Goal: Find specific page/section: Find specific page/section

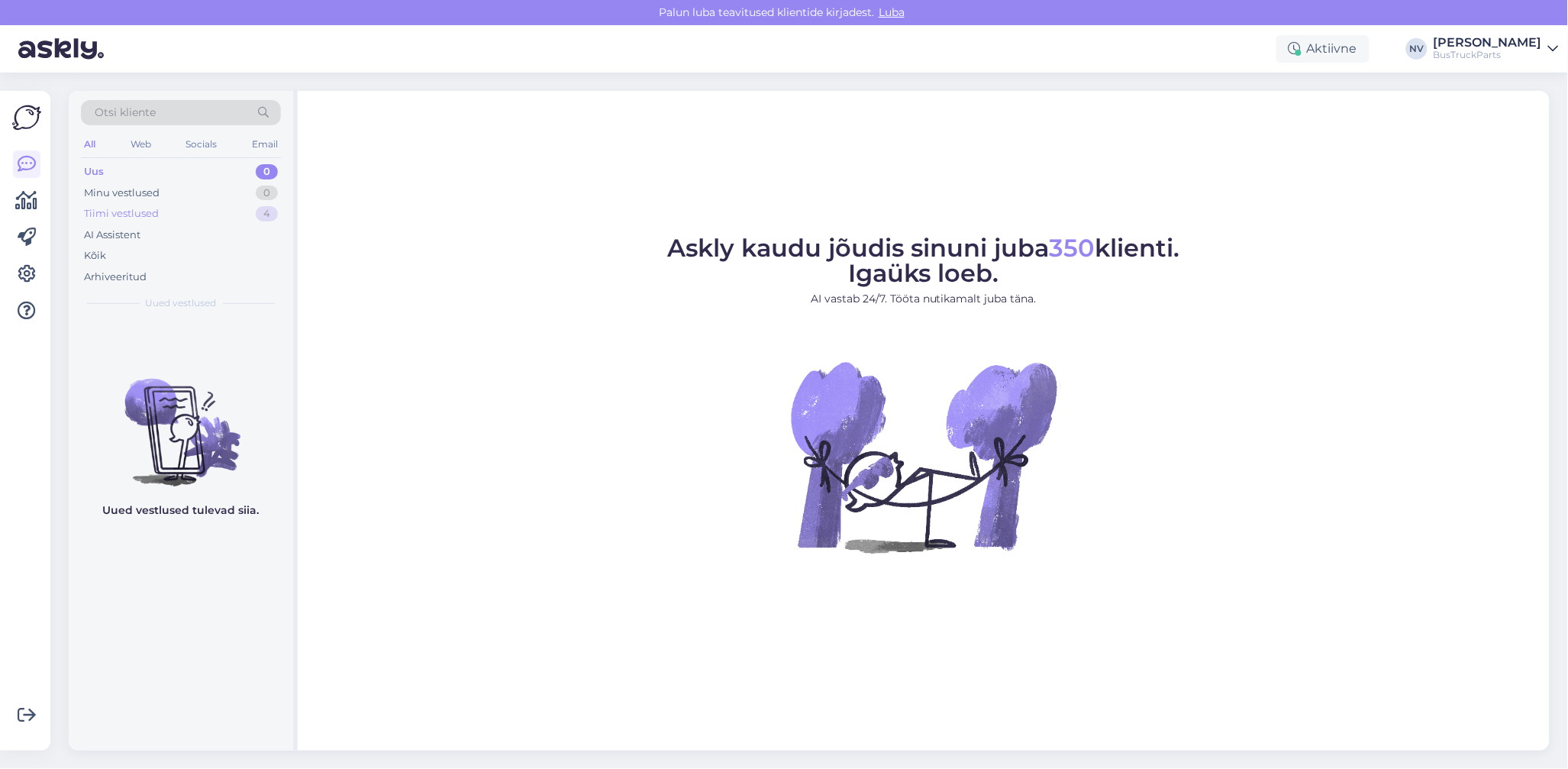
click at [130, 213] on div "Tiimi vestlused" at bounding box center [121, 213] width 75 height 15
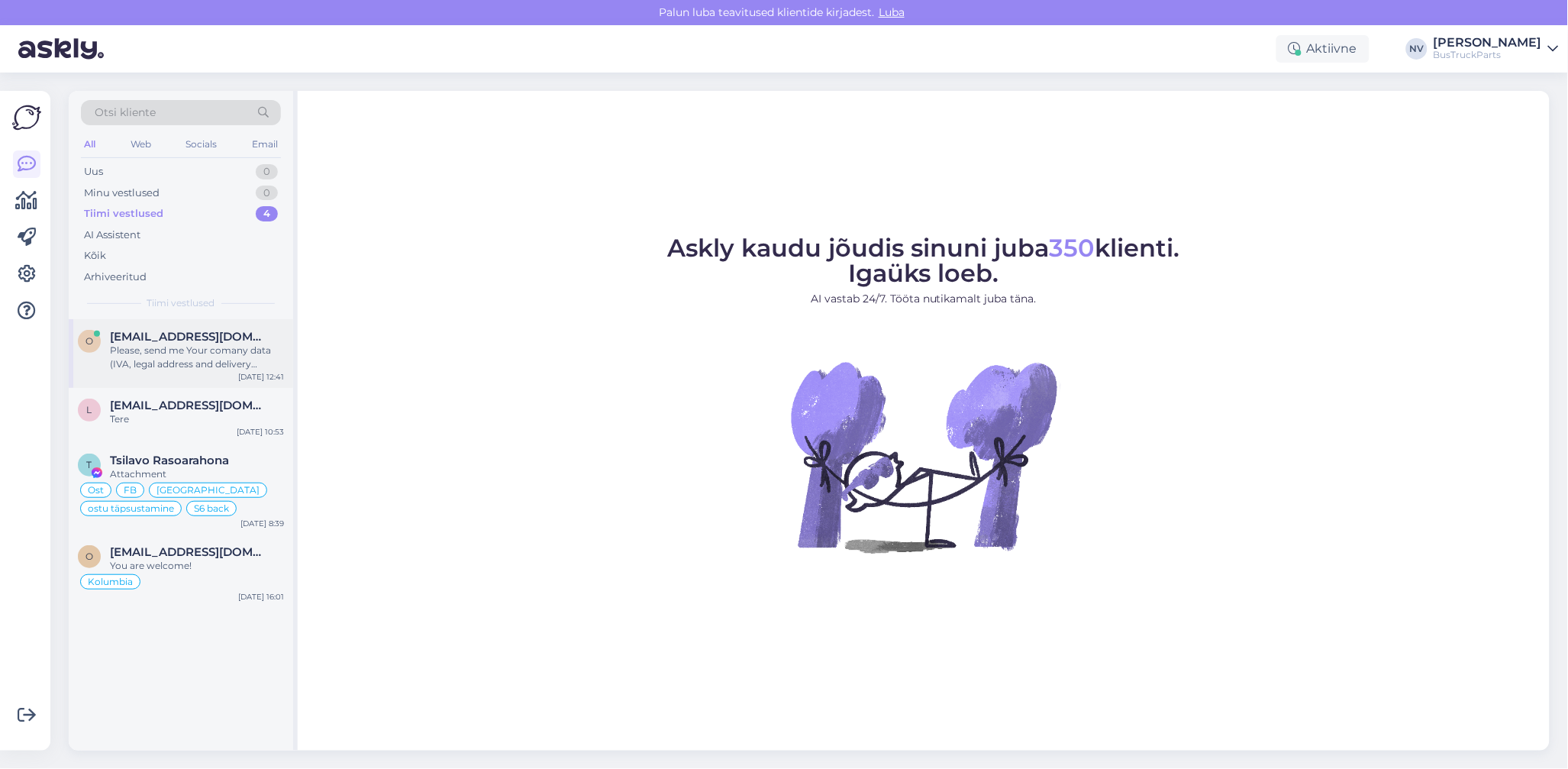
click at [182, 354] on div "Please, send me Your comany data (IVA, legal address and delivery addres if the…" at bounding box center [197, 357] width 174 height 28
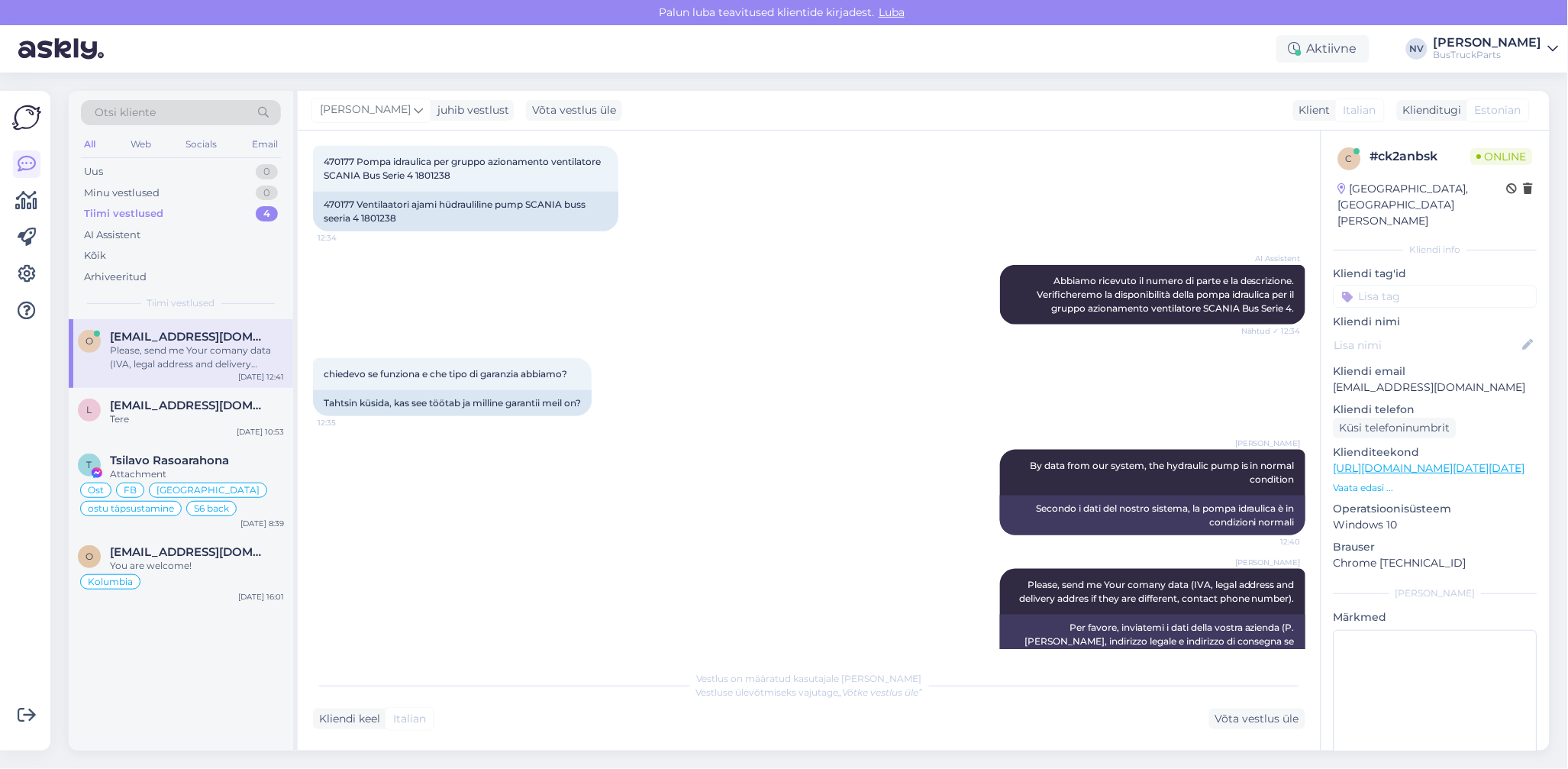
scroll to position [472, 0]
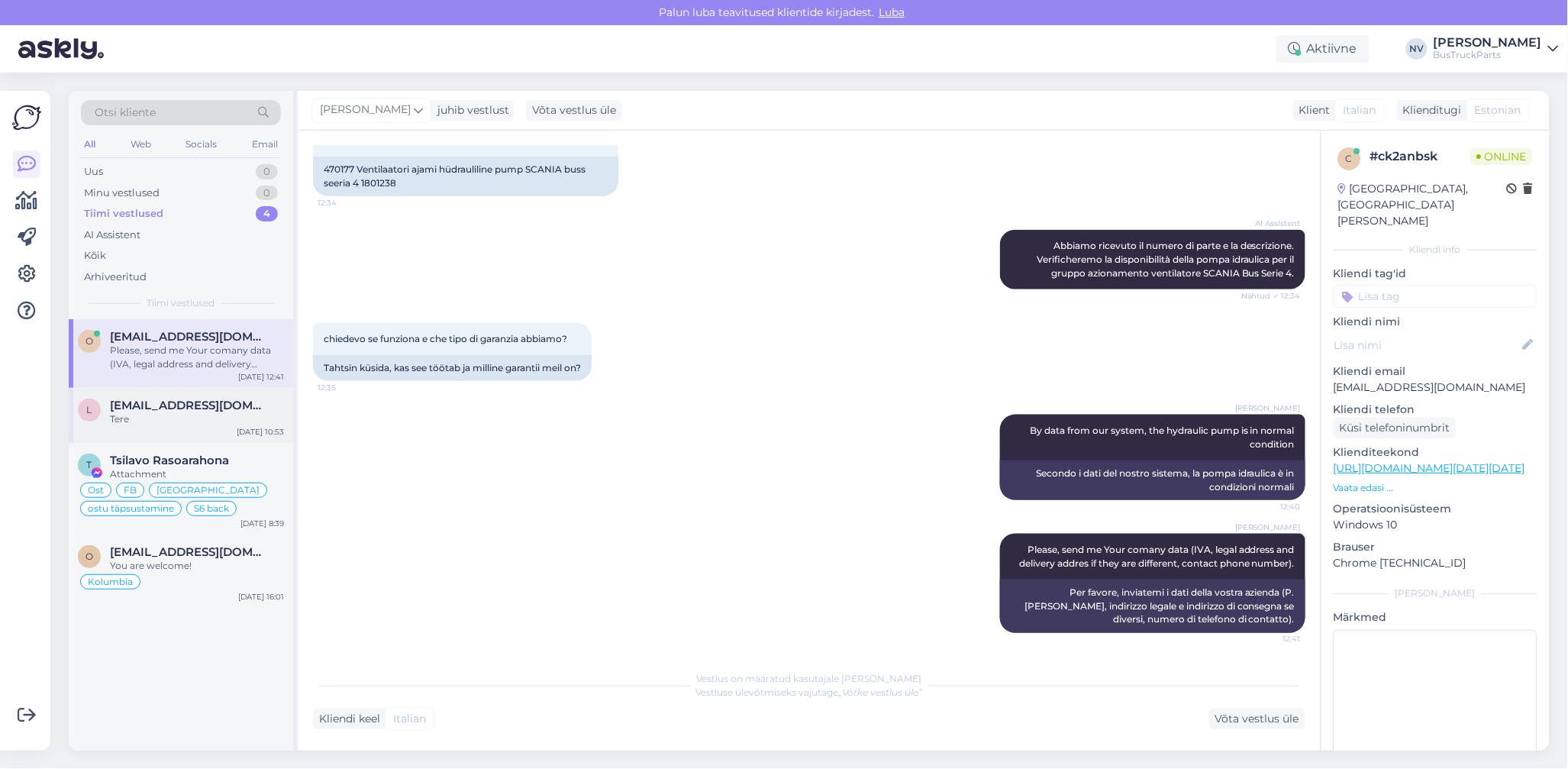
click at [188, 397] on div "l [EMAIL_ADDRESS][DOMAIN_NAME] Tere [DATE] 10:53" at bounding box center [181, 415] width 225 height 55
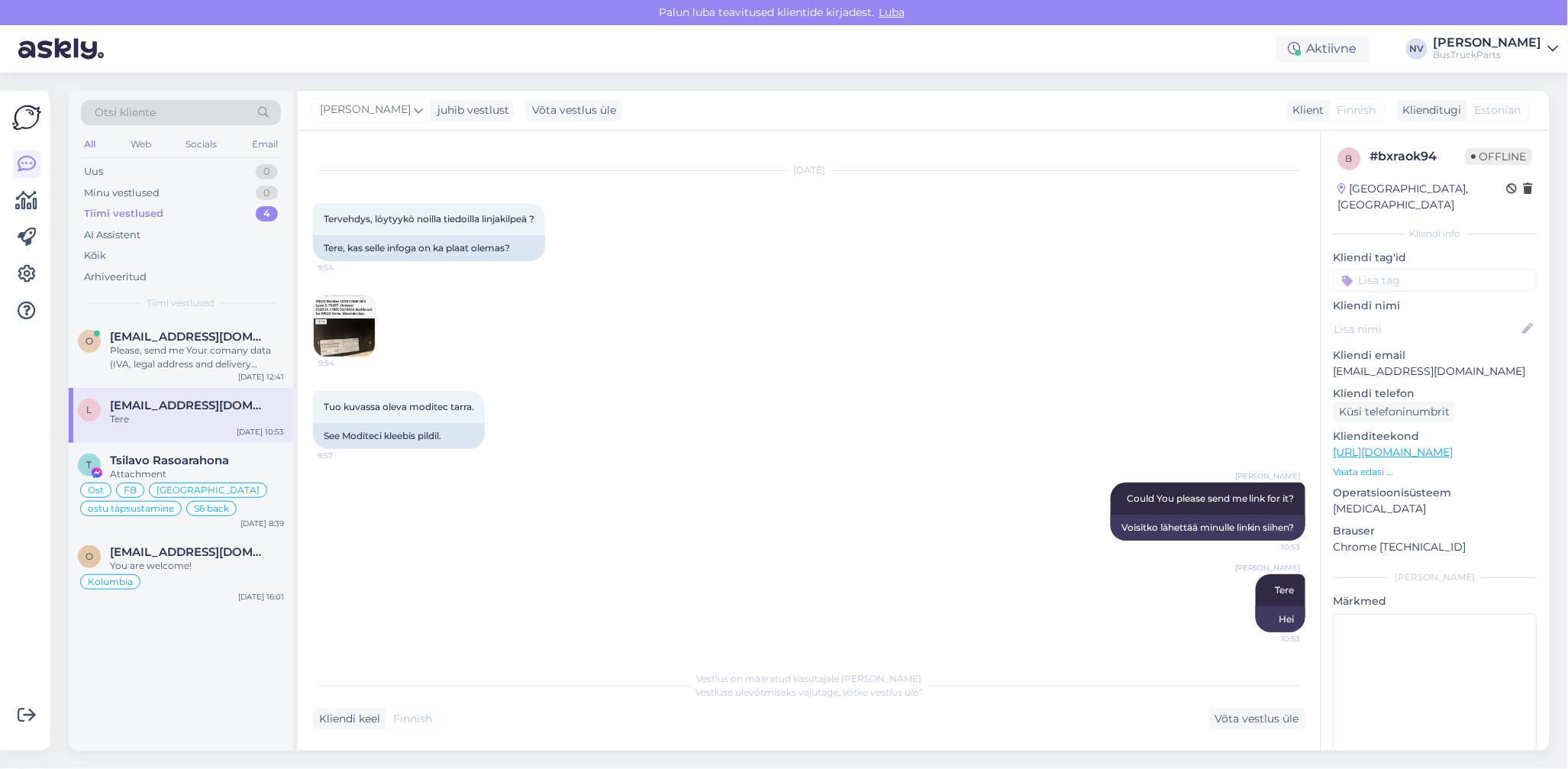
scroll to position [24, 0]
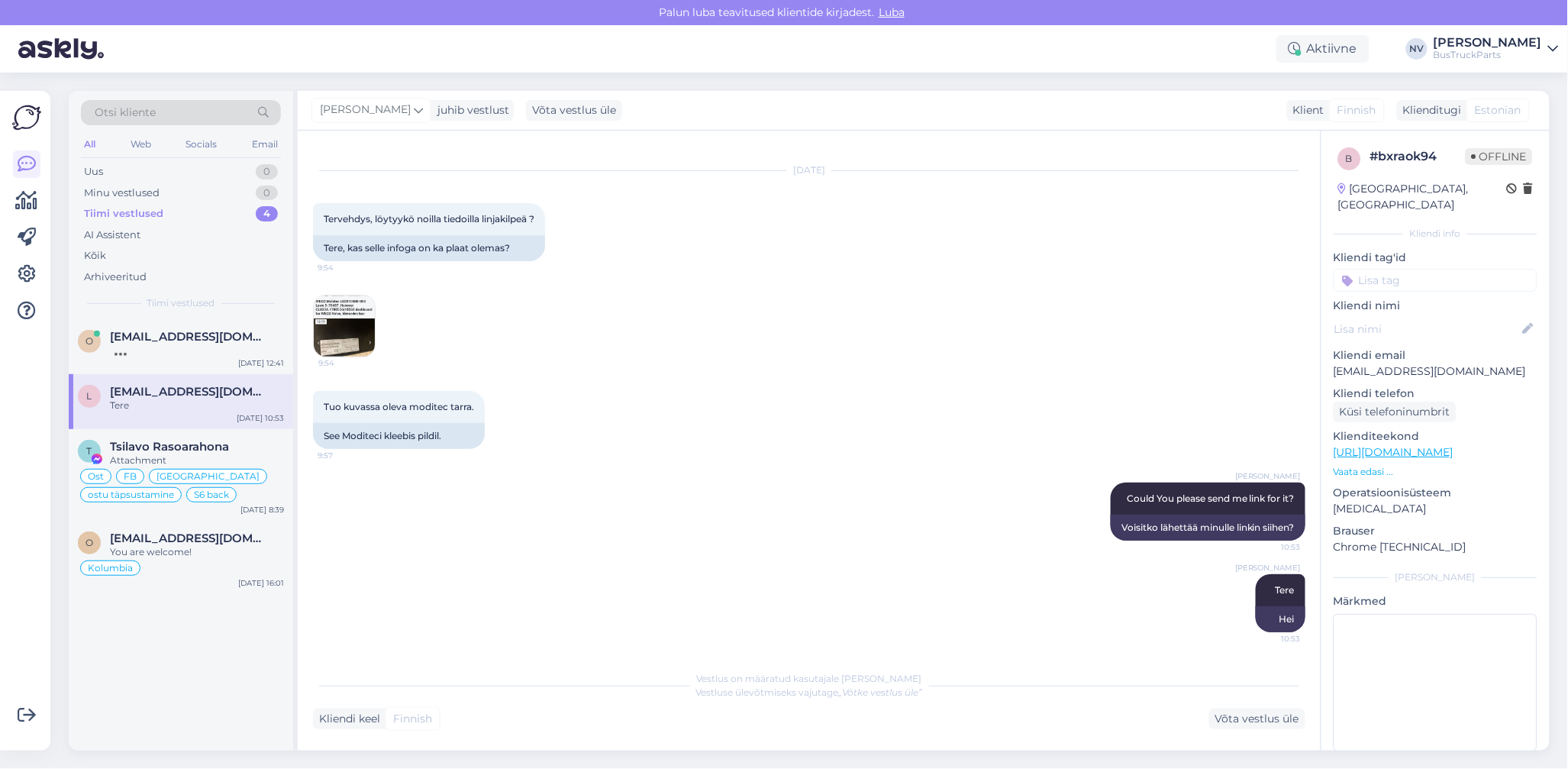
click at [353, 328] on img at bounding box center [344, 326] width 61 height 61
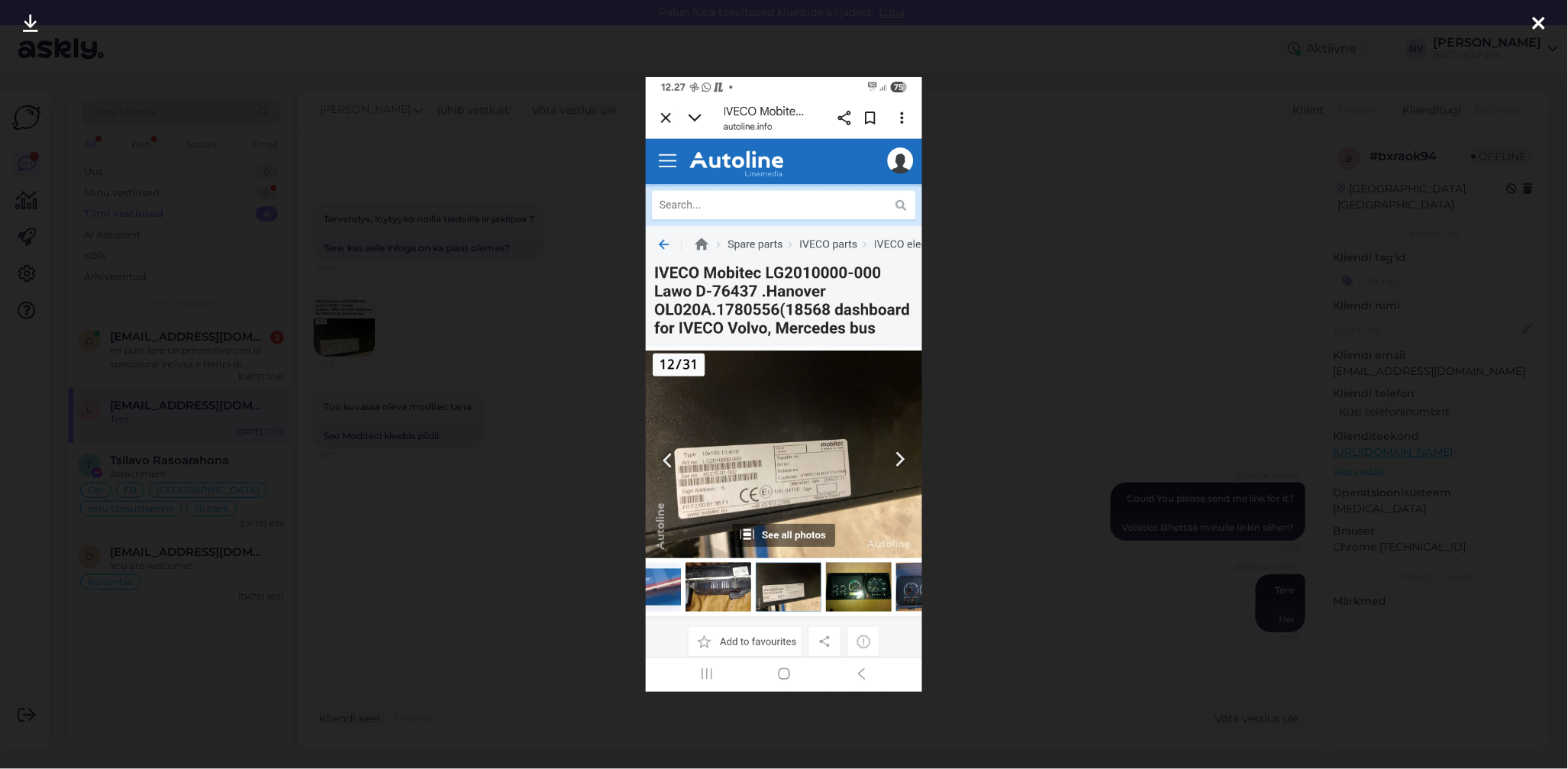
click at [775, 469] on img at bounding box center [784, 384] width 277 height 615
click at [35, 25] on icon at bounding box center [30, 25] width 15 height 20
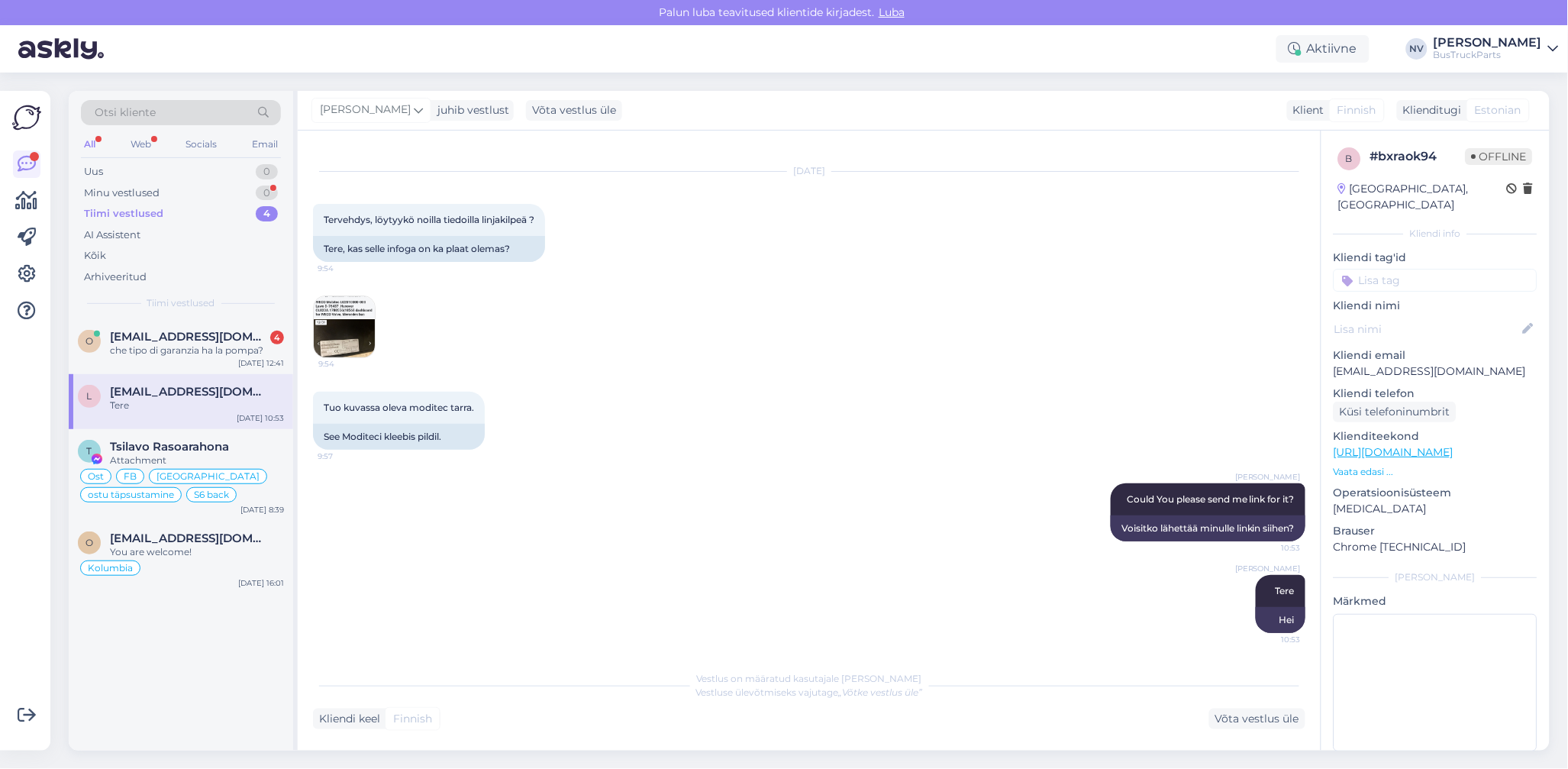
scroll to position [0, 0]
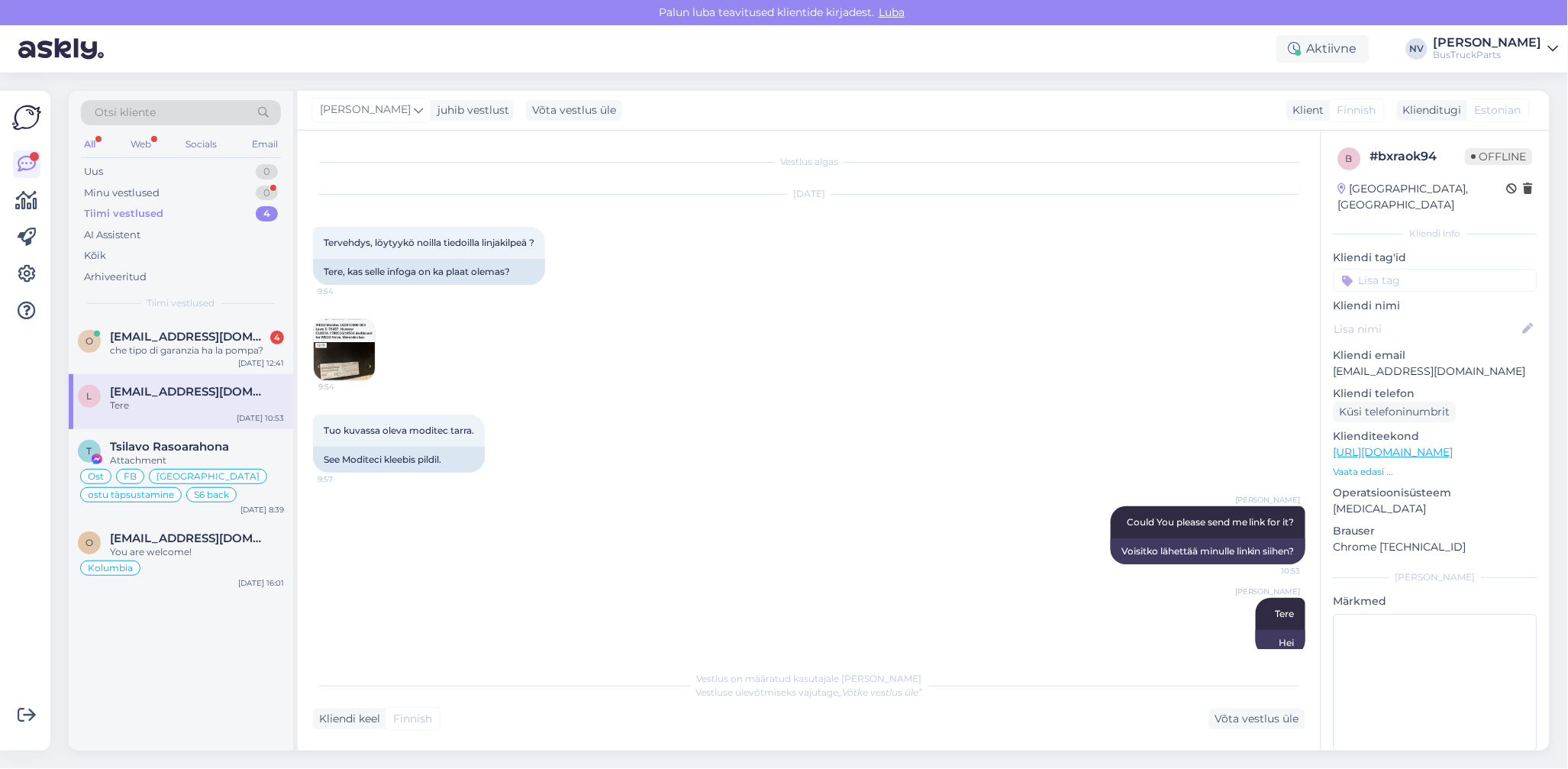
click at [1375, 269] on input at bounding box center [1435, 280] width 204 height 23
type input "[GEOGRAPHIC_DATA]"
click at [1429, 316] on span "[GEOGRAPHIC_DATA]" at bounding box center [1435, 320] width 103 height 9
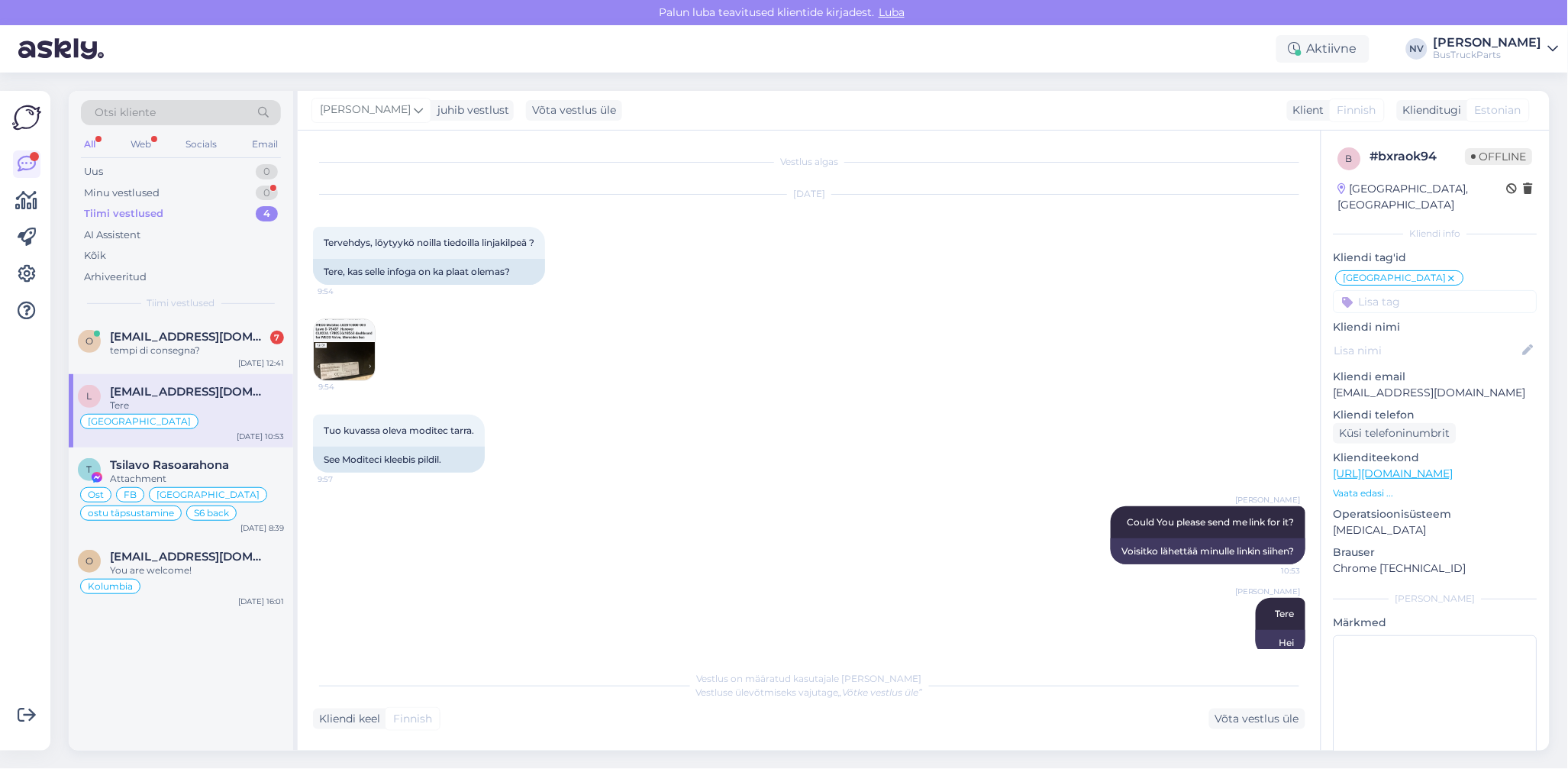
click at [155, 395] on span "[EMAIL_ADDRESS][DOMAIN_NAME]" at bounding box center [189, 391] width 159 height 14
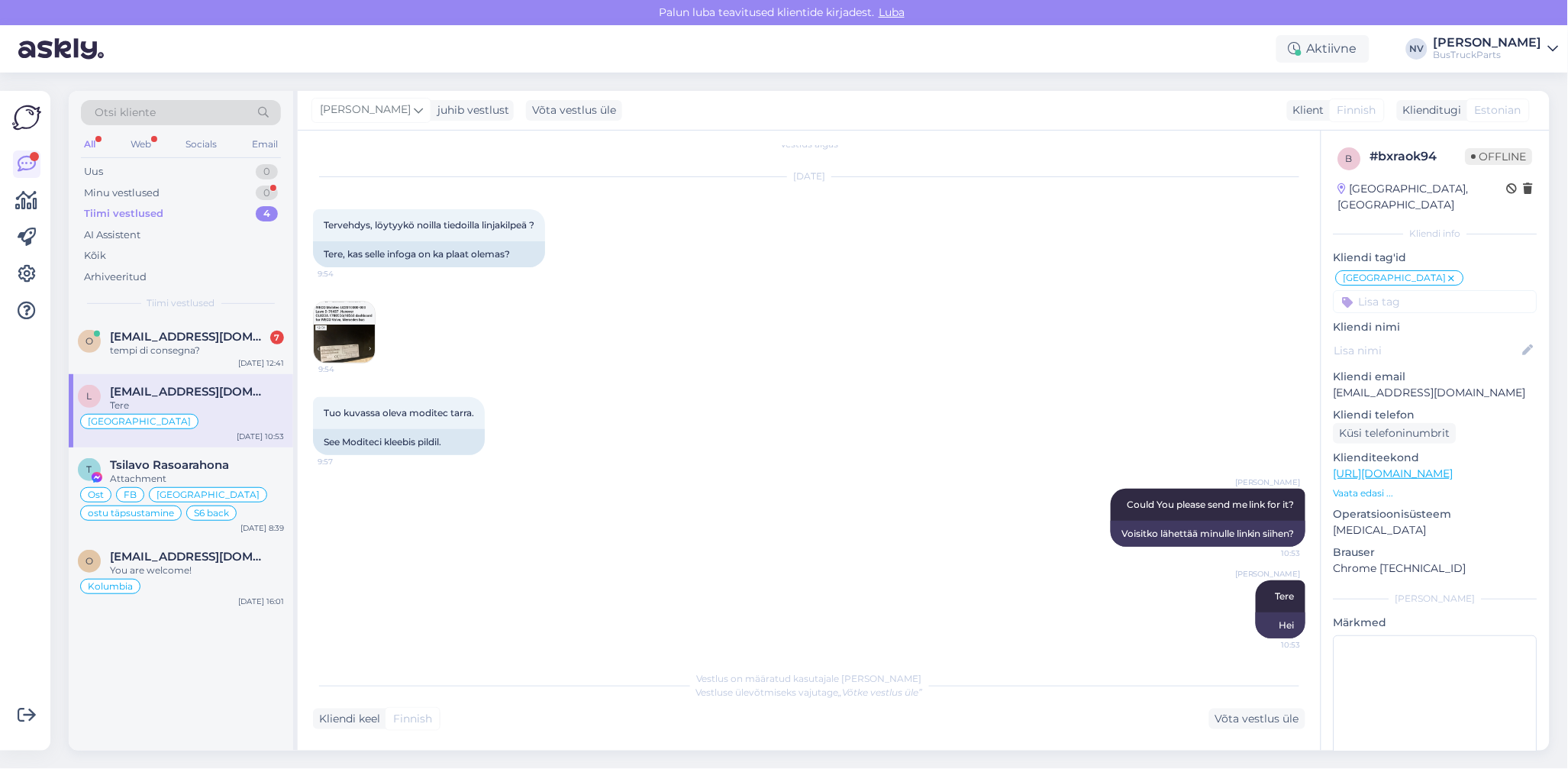
scroll to position [23, 0]
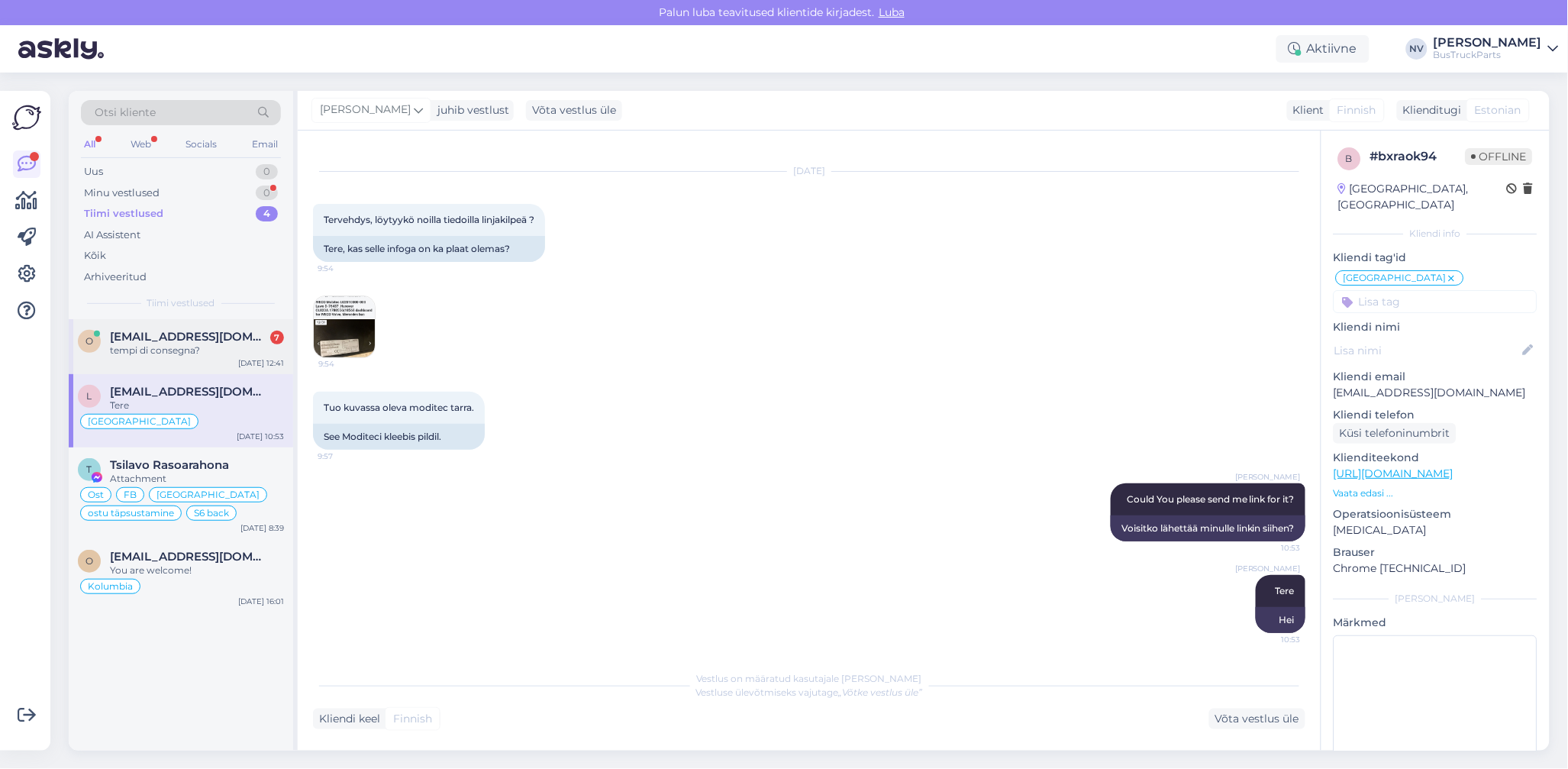
click at [174, 347] on div "tempi di consegna?" at bounding box center [197, 350] width 174 height 14
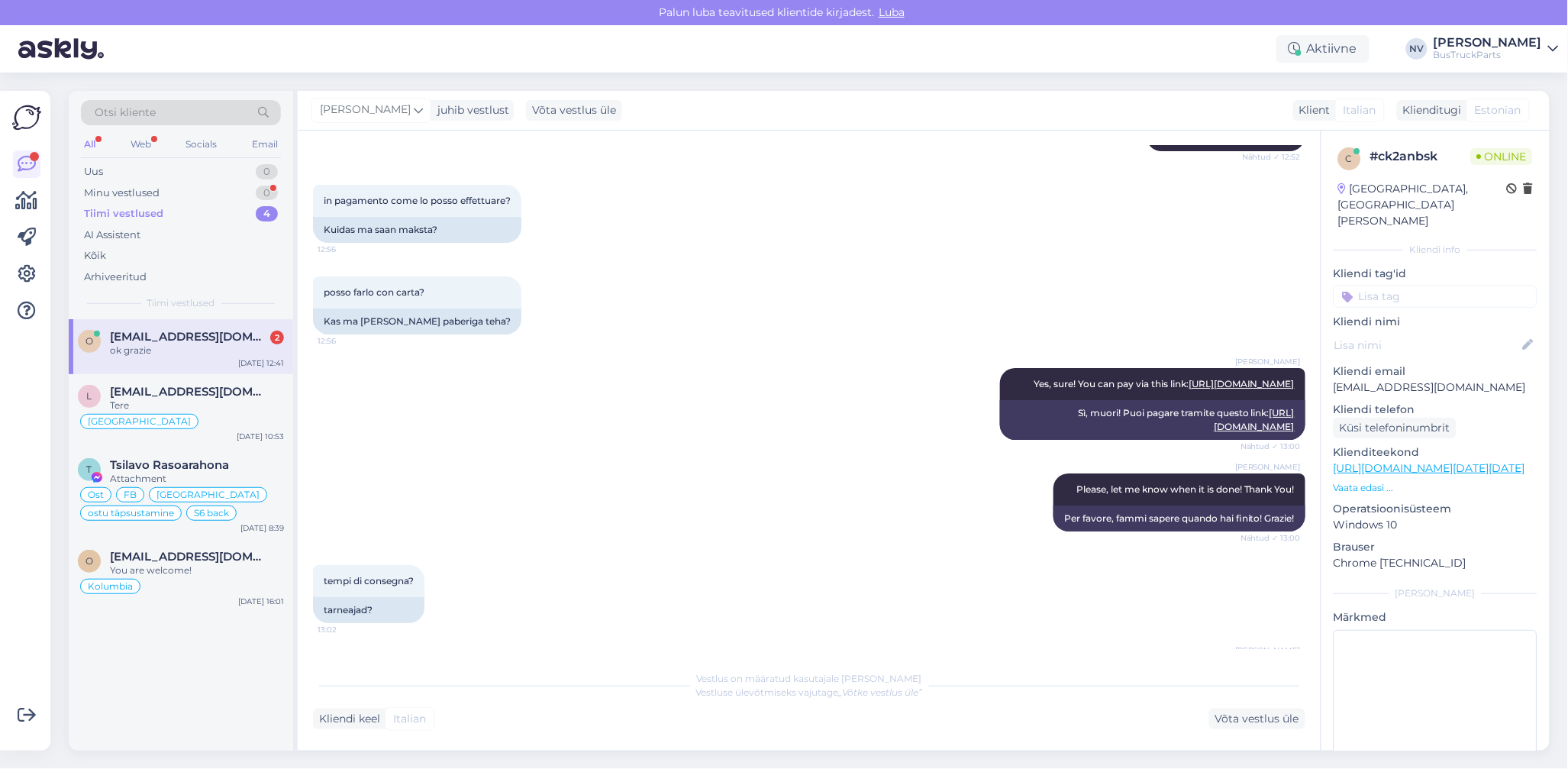
scroll to position [1687, 0]
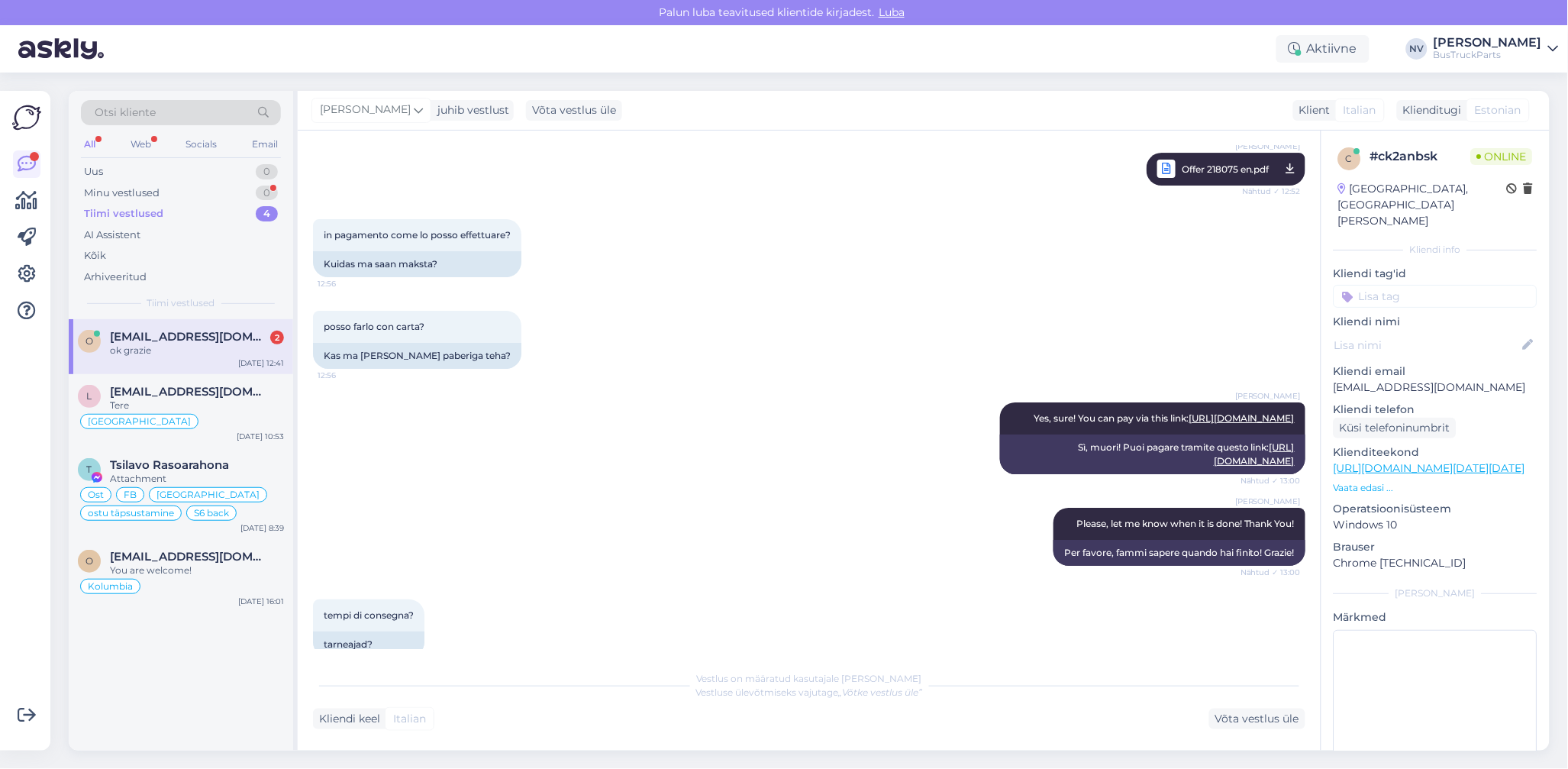
click at [1371, 285] on input at bounding box center [1435, 296] width 204 height 23
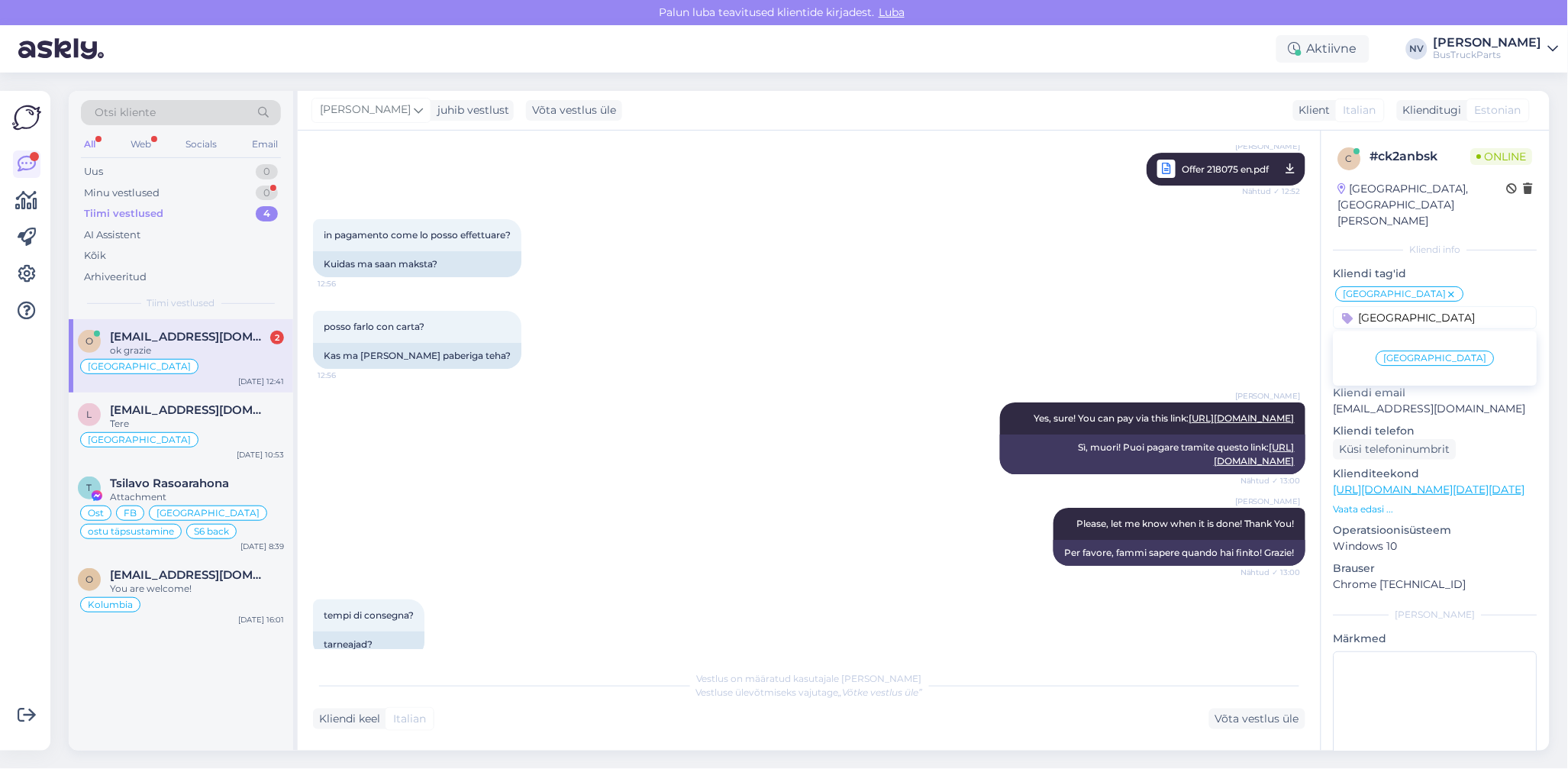
type input "[GEOGRAPHIC_DATA]"
click at [1422, 354] on span "[GEOGRAPHIC_DATA]" at bounding box center [1435, 358] width 103 height 9
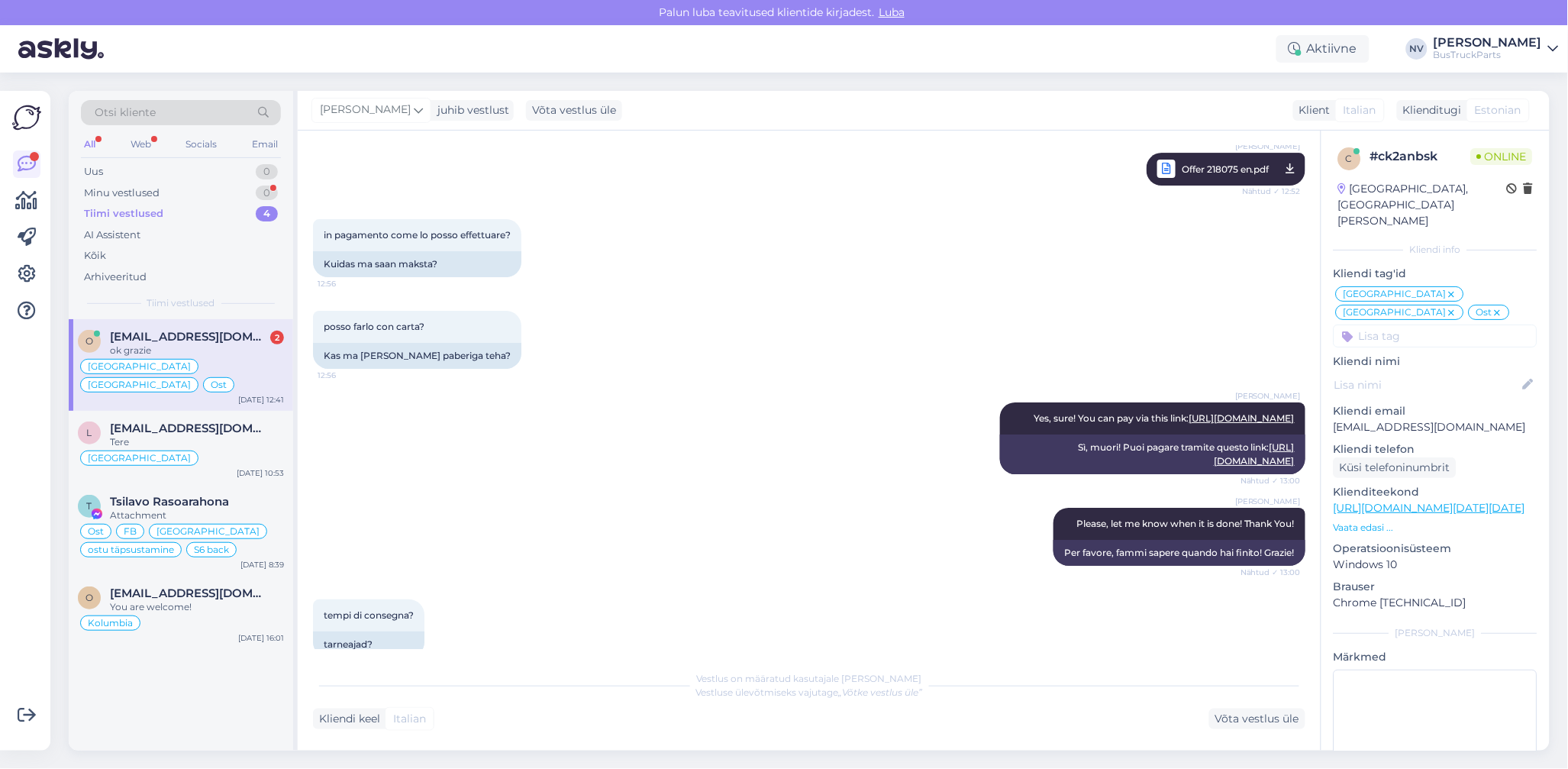
click at [1447, 307] on icon at bounding box center [1451, 313] width 9 height 12
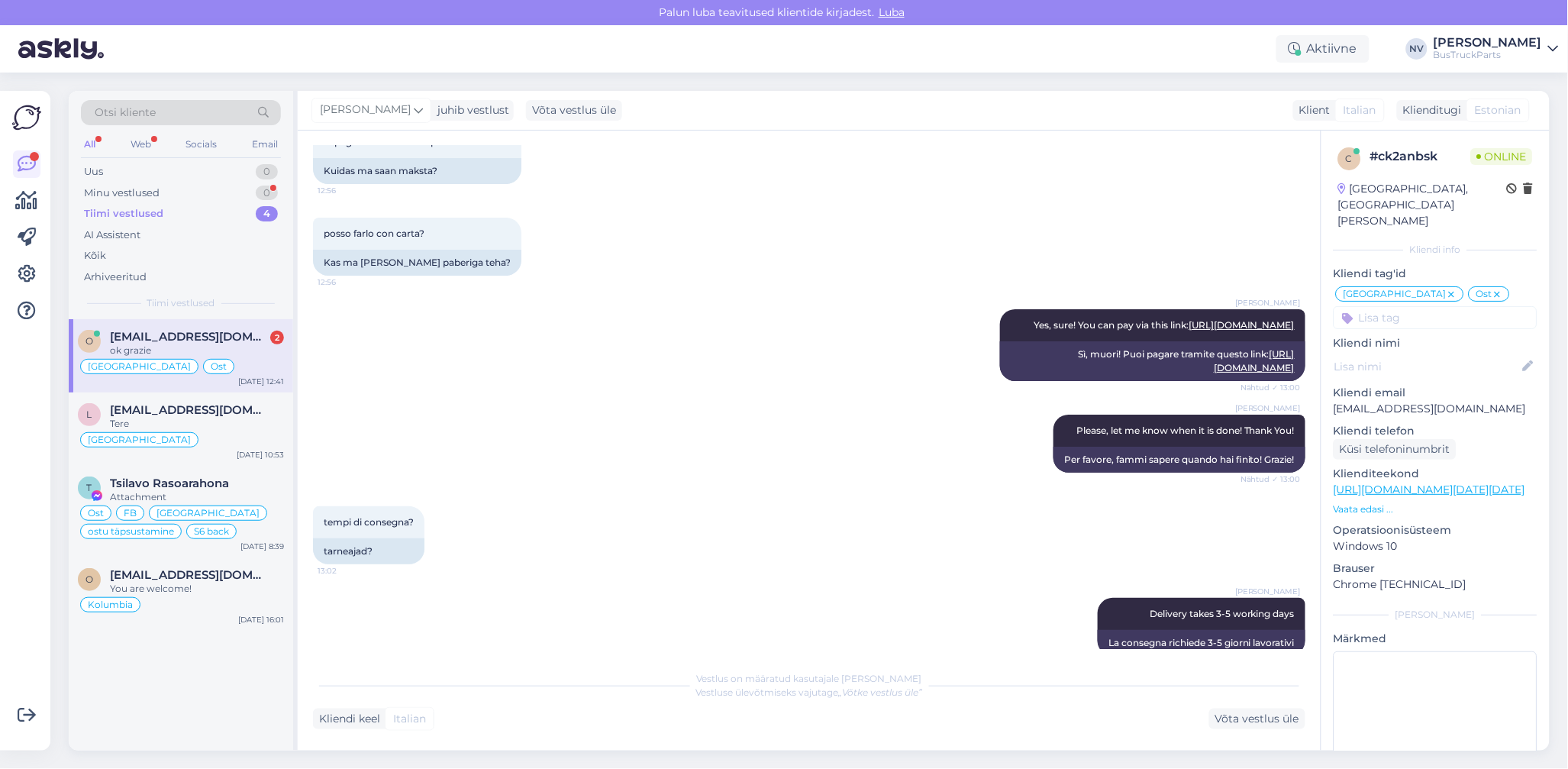
scroll to position [1789, 0]
